Goal: Task Accomplishment & Management: Manage account settings

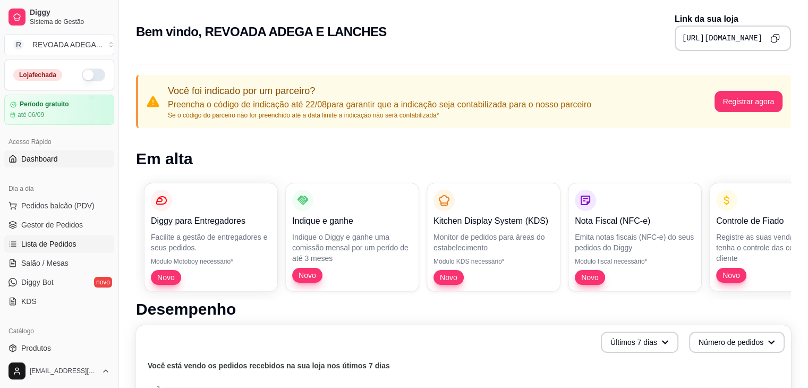
click at [76, 245] on link "Lista de Pedidos" at bounding box center [59, 243] width 110 height 17
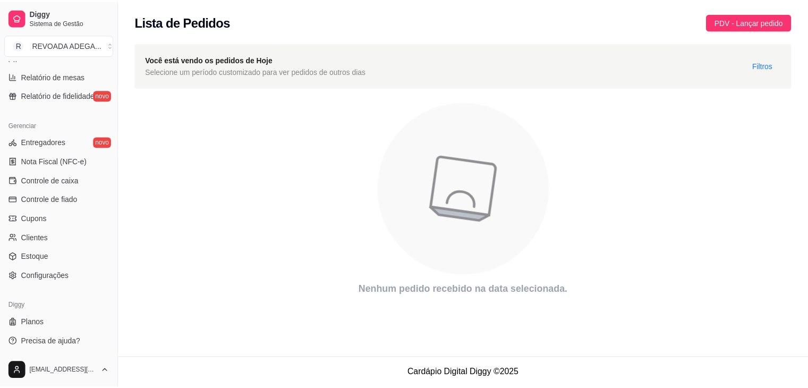
scroll to position [119, 0]
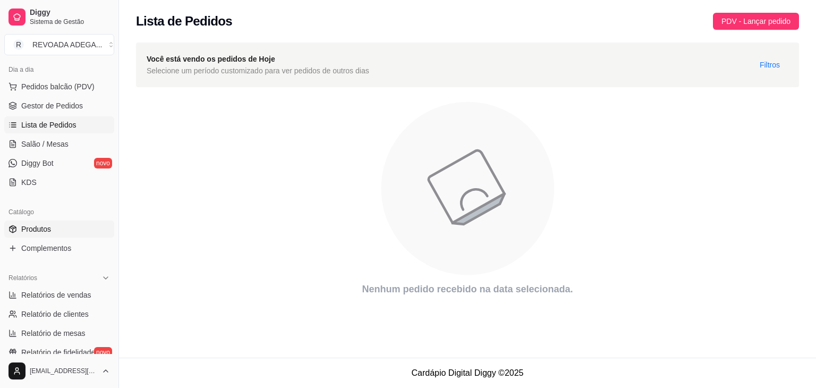
click at [65, 229] on link "Produtos" at bounding box center [59, 228] width 110 height 17
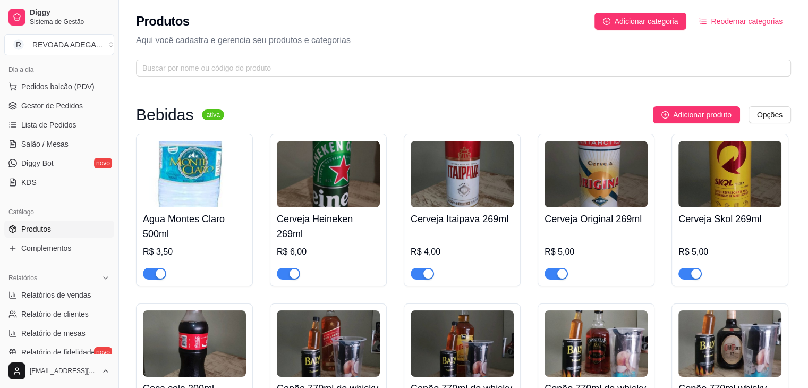
click at [461, 43] on p "Aqui você cadastra e gerencia seu produtos e categorias" at bounding box center [463, 40] width 655 height 13
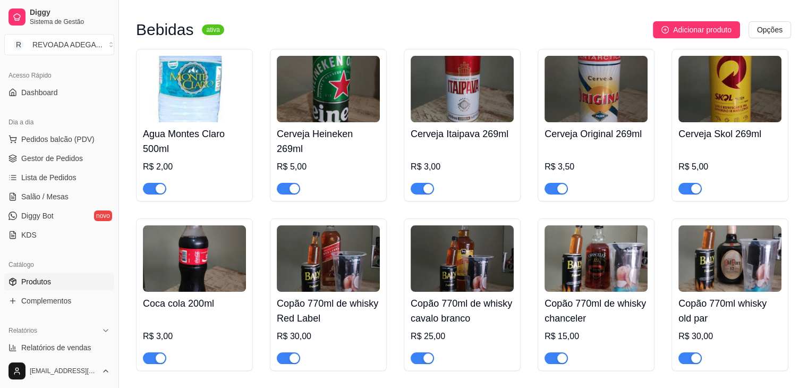
scroll to position [85, 0]
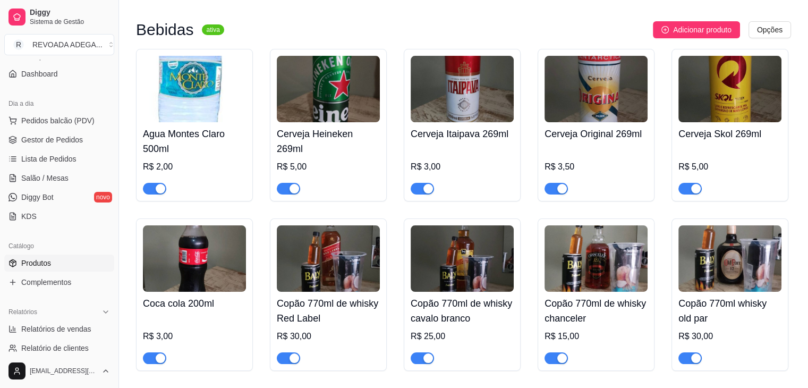
click at [648, 211] on div "Agua Montes Claro 500ml R$ 2,00 Cerveja Heineken 269ml R$ 5,00 Cerveja Itaipava…" at bounding box center [463, 294] width 655 height 491
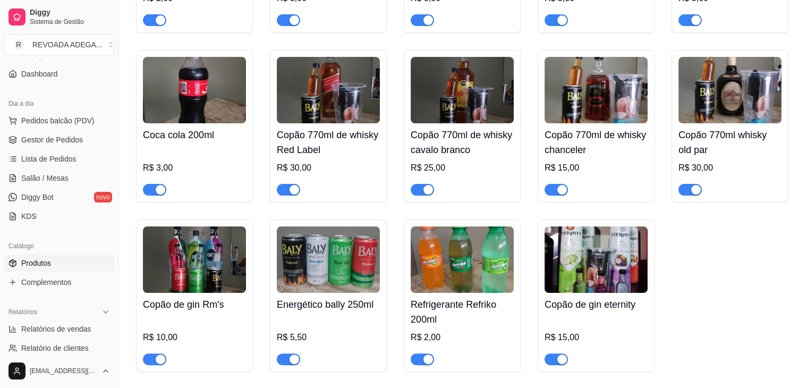
scroll to position [255, 0]
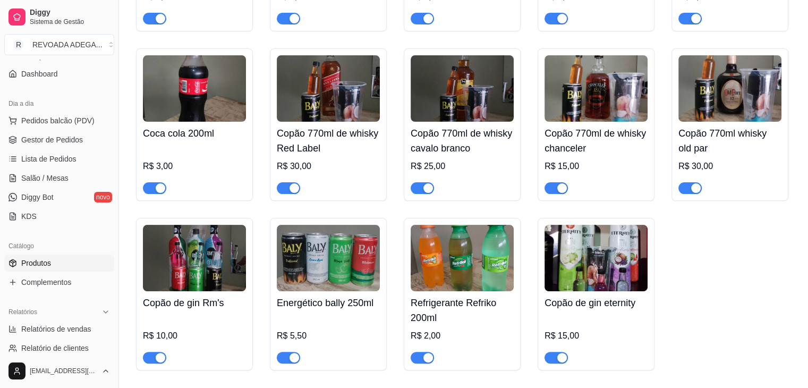
click at [211, 263] on img at bounding box center [194, 258] width 103 height 66
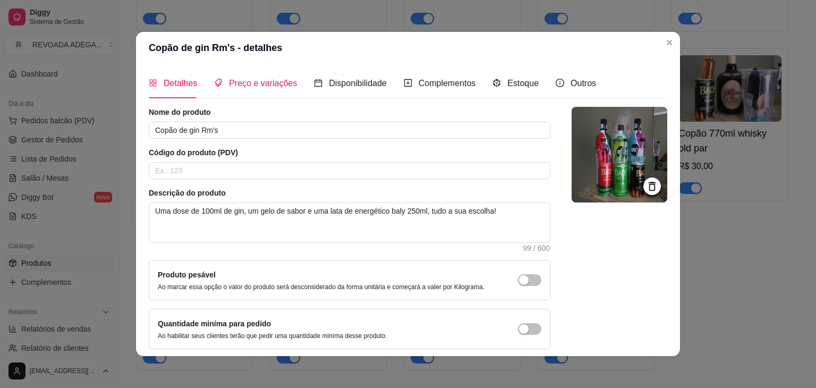
click at [247, 83] on span "Preço e variações" at bounding box center [263, 83] width 68 height 9
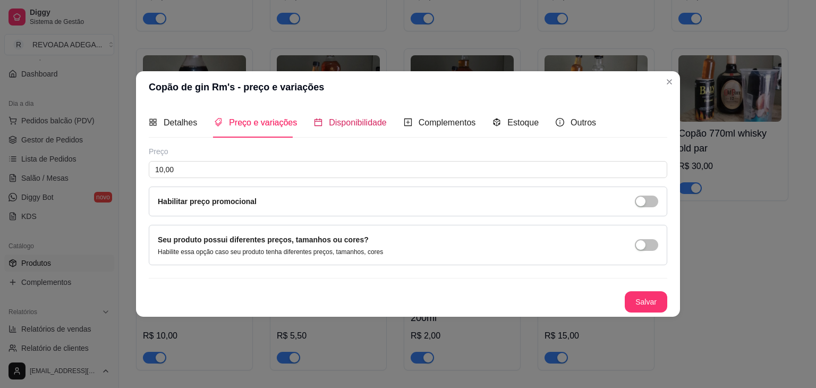
click at [357, 126] on span "Disponibilidade" at bounding box center [358, 122] width 58 height 9
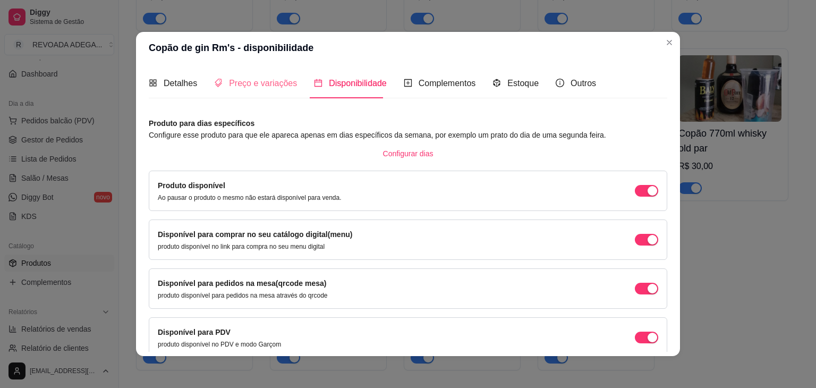
click at [255, 93] on div "Preço e variações" at bounding box center [255, 83] width 83 height 30
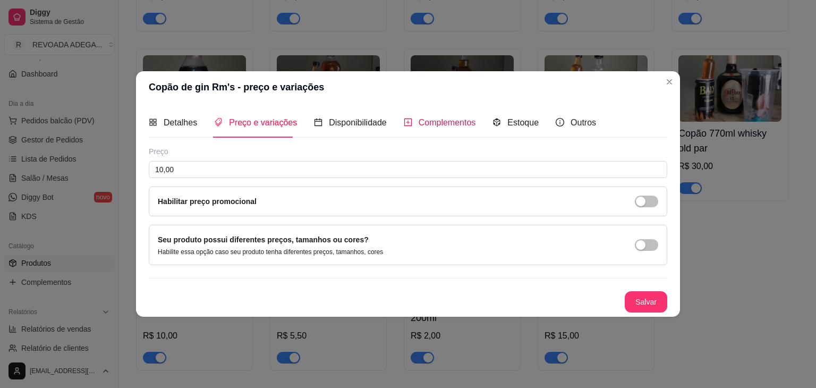
click at [460, 122] on span "Complementos" at bounding box center [446, 122] width 57 height 9
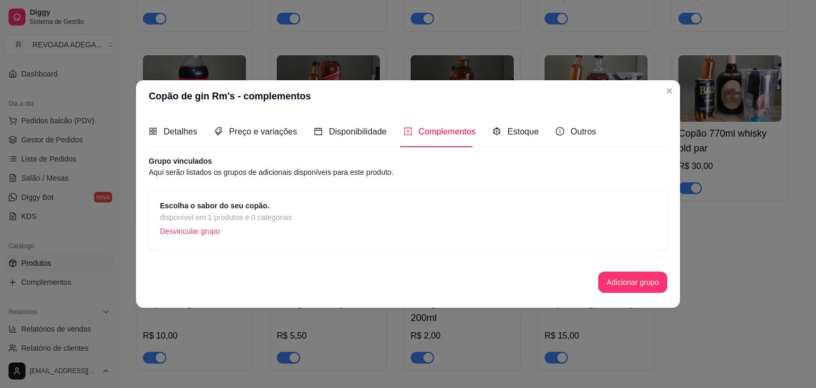
click at [263, 213] on span "disponível em 1 produtos e 0 categorias" at bounding box center [226, 217] width 132 height 12
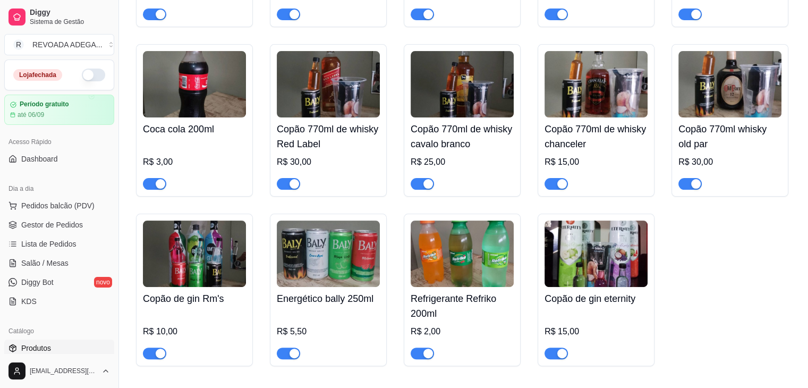
scroll to position [276, 0]
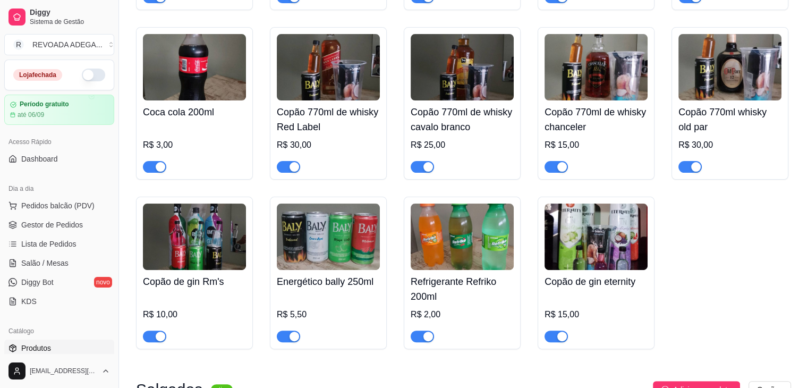
click at [603, 232] on img at bounding box center [595, 236] width 103 height 66
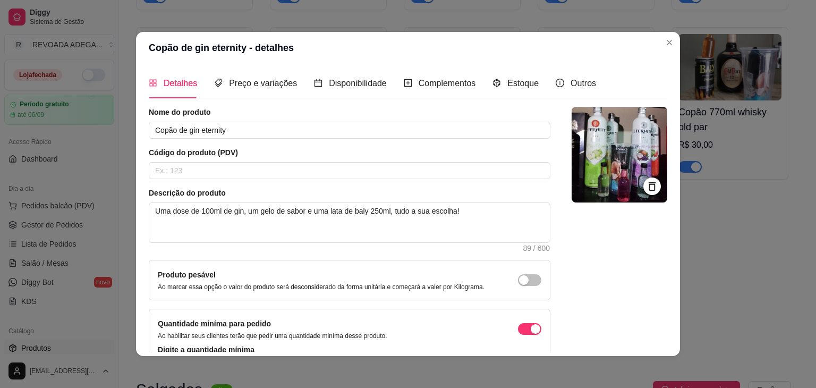
click at [662, 52] on header "Copão de gin eternity - detalhes" at bounding box center [408, 48] width 544 height 32
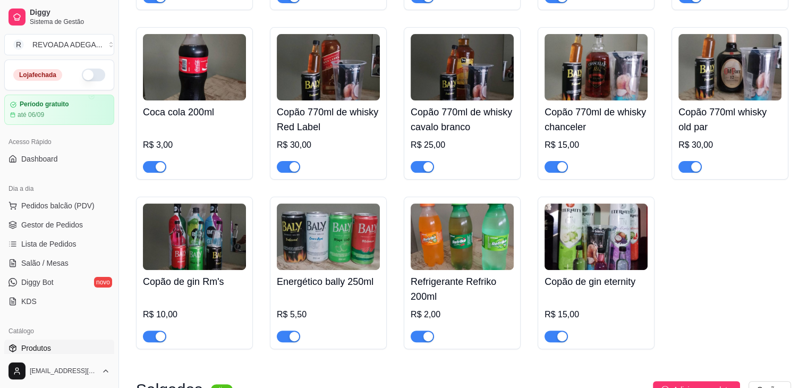
click at [72, 47] on div "REVOADA ADEGA ..." at bounding box center [67, 44] width 70 height 11
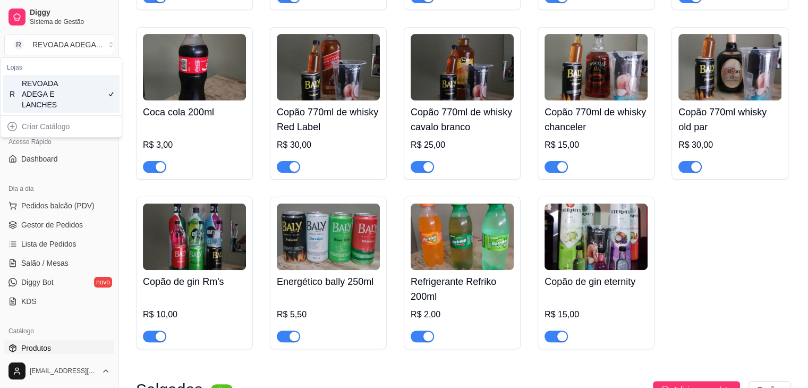
click at [72, 47] on div "REVOADA ADEGA ..." at bounding box center [67, 44] width 70 height 11
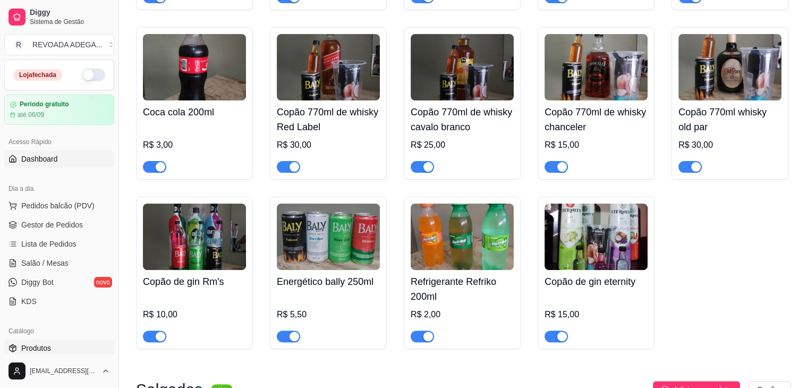
click at [45, 153] on span "Dashboard" at bounding box center [39, 158] width 37 height 11
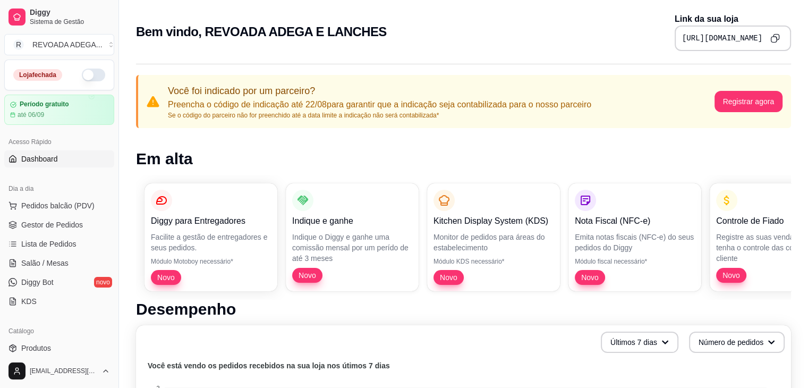
click at [682, 37] on pre "[URL][DOMAIN_NAME]" at bounding box center [722, 38] width 80 height 11
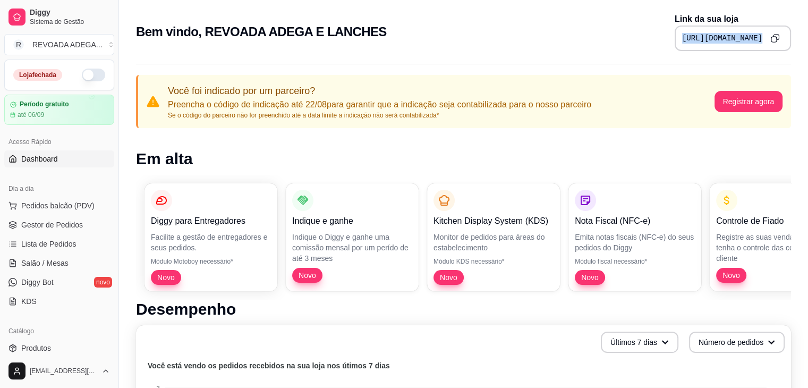
click at [775, 37] on icon "Copy to clipboard" at bounding box center [774, 37] width 9 height 9
click at [82, 71] on button "button" at bounding box center [93, 74] width 23 height 13
